Goal: Information Seeking & Learning: Learn about a topic

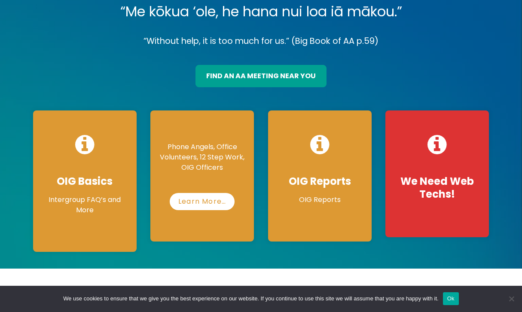
scroll to position [93, 0]
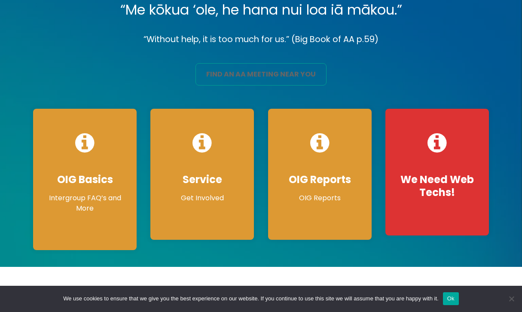
click at [285, 63] on link "find an aa meeting near you" at bounding box center [260, 74] width 131 height 22
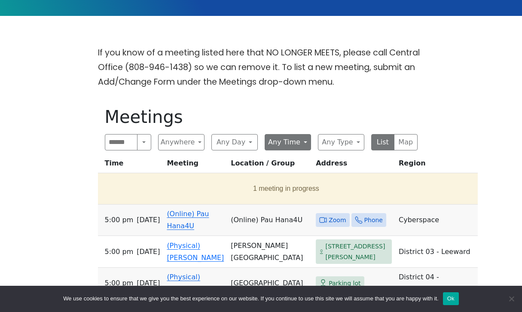
scroll to position [213, 0]
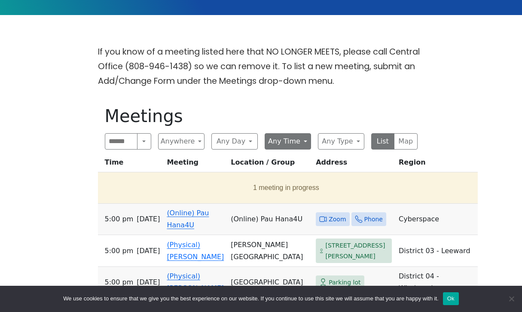
click at [282, 133] on button "Any Time" at bounding box center [287, 141] width 46 height 16
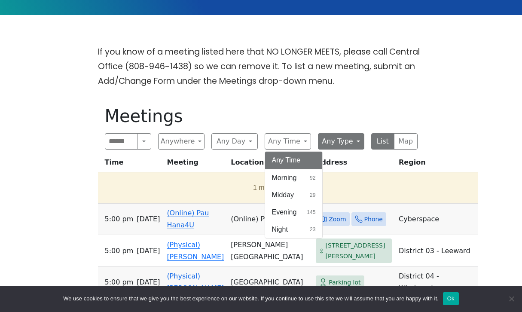
click at [341, 133] on button "Any Type" at bounding box center [341, 141] width 46 height 16
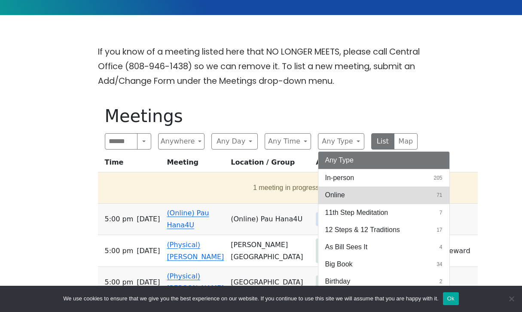
click at [337, 190] on span "Online" at bounding box center [335, 195] width 20 height 10
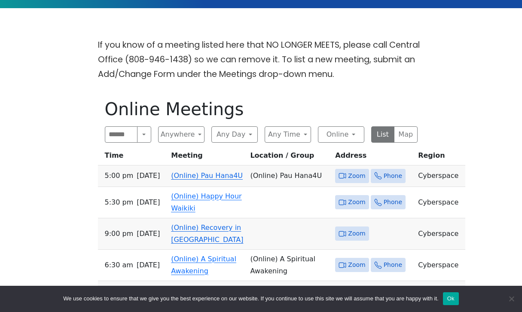
scroll to position [220, 0]
drag, startPoint x: 509, startPoint y: 41, endPoint x: 376, endPoint y: 90, distance: 142.3
click at [376, 99] on h1 "Online Meetings" at bounding box center [261, 109] width 312 height 21
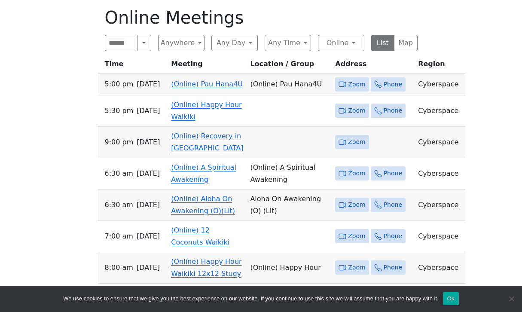
scroll to position [312, 0]
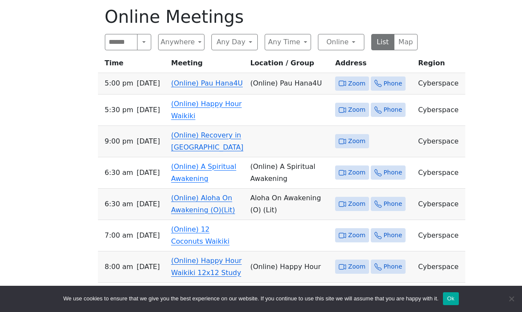
click at [348, 141] on span "Zoom" at bounding box center [356, 141] width 17 height 11
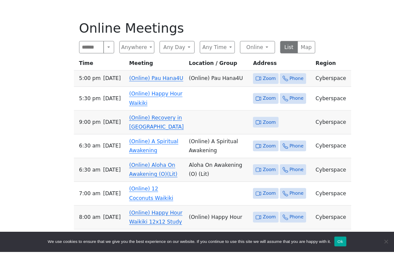
scroll to position [293, 0]
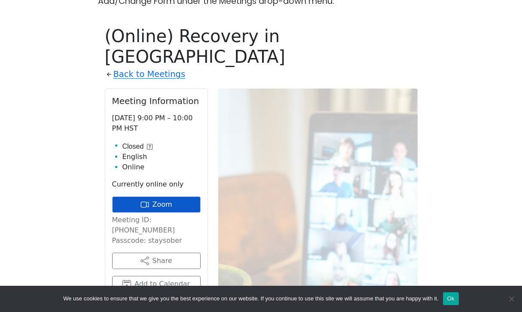
click at [173, 196] on link "Zoom" at bounding box center [156, 204] width 88 height 16
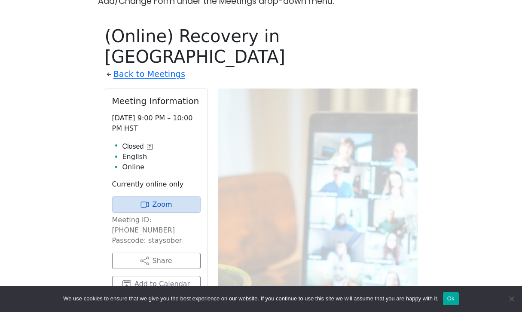
click at [157, 215] on p "Meeting ID: [PHONE_NUMBER] Passcode: staysober" at bounding box center [156, 230] width 88 height 31
click at [157, 215] on p "Meeting ID: 878 469 2945 Passcode: staysober" at bounding box center [156, 230] width 88 height 31
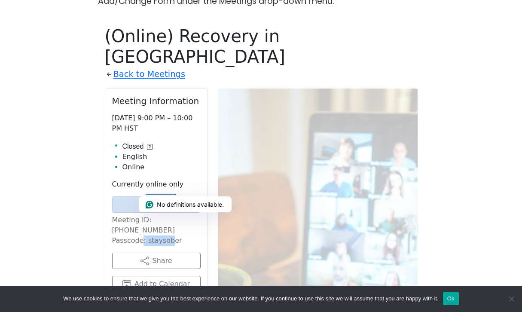
copy p "staysober"
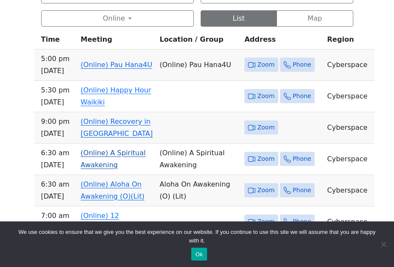
scroll to position [418, 0]
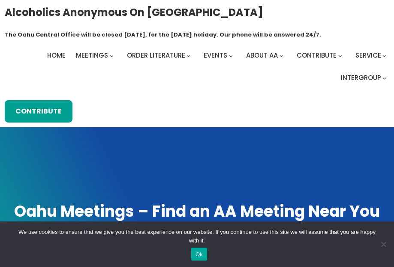
scroll to position [341, 0]
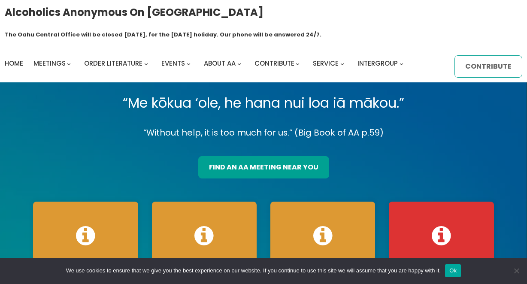
click at [482, 55] on link "Contribute" at bounding box center [489, 66] width 68 height 22
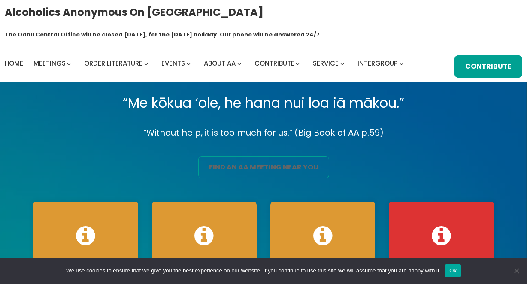
click at [243, 156] on link "find an aa meeting near you" at bounding box center [263, 167] width 131 height 22
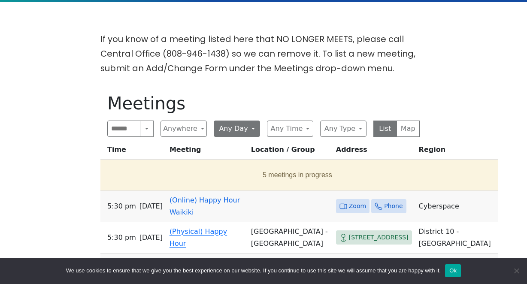
scroll to position [228, 0]
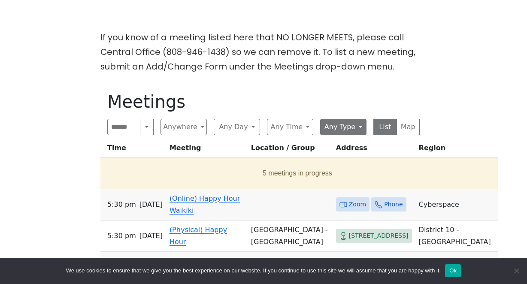
click at [333, 119] on button "Any Type" at bounding box center [343, 127] width 46 height 16
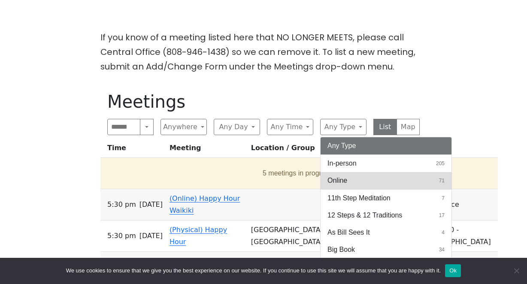
click at [333, 172] on button "Online 71" at bounding box center [386, 180] width 131 height 17
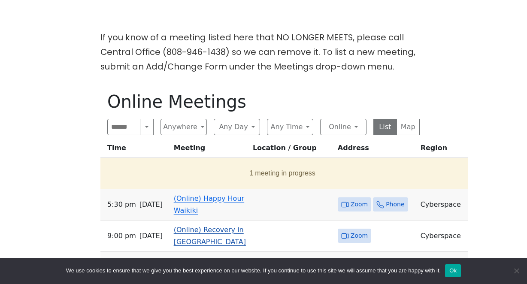
click at [233, 226] on link "(Online) Recovery in [GEOGRAPHIC_DATA]" at bounding box center [210, 236] width 72 height 20
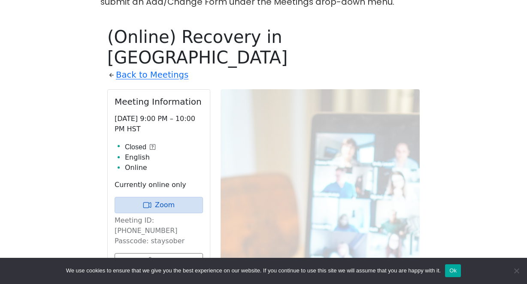
click at [410, 27] on h1 "(Online) Recovery in [GEOGRAPHIC_DATA]" at bounding box center [263, 47] width 312 height 41
click at [469, 33] on div "If you know of a meeting listed here that NO LONGER MEETS, please call Central …" at bounding box center [263, 211] width 474 height 492
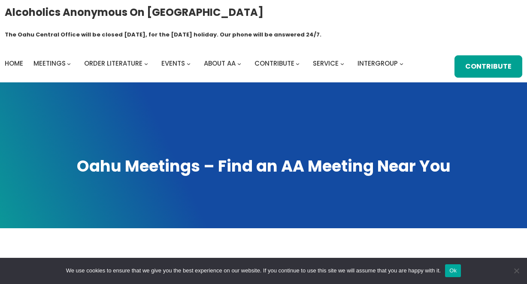
scroll to position [228, 0]
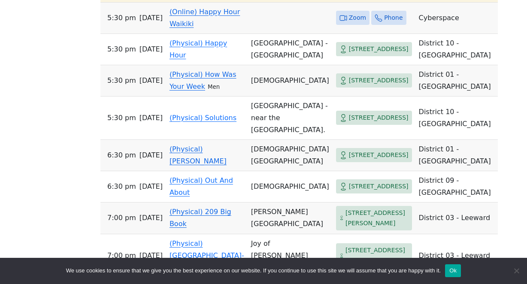
scroll to position [416, 0]
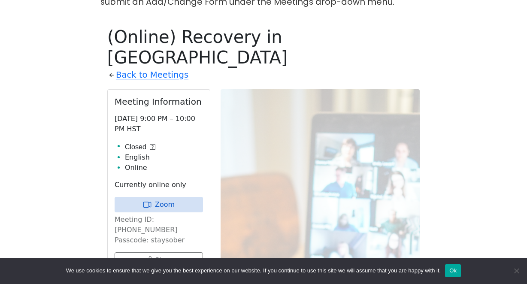
scroll to position [251, 0]
